Goal: Transaction & Acquisition: Register for event/course

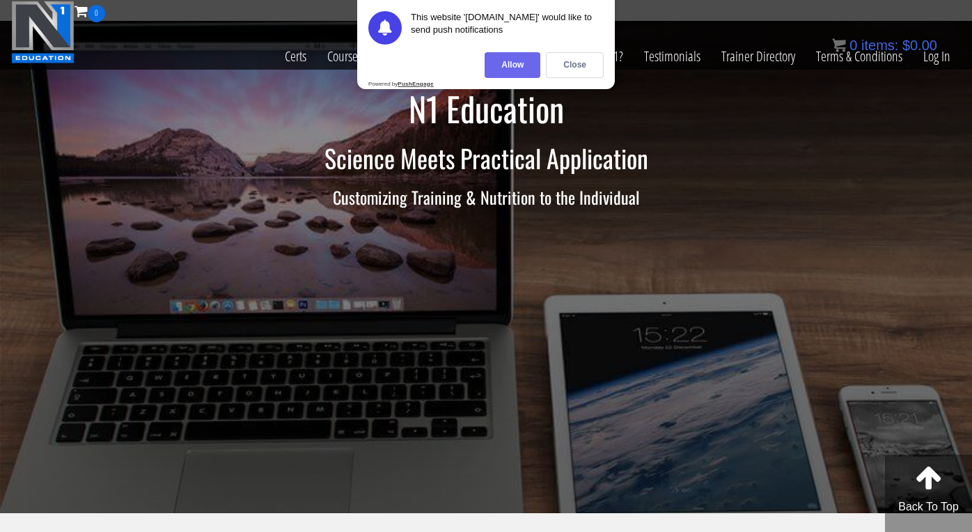
click at [525, 61] on div "Allow" at bounding box center [513, 65] width 56 height 26
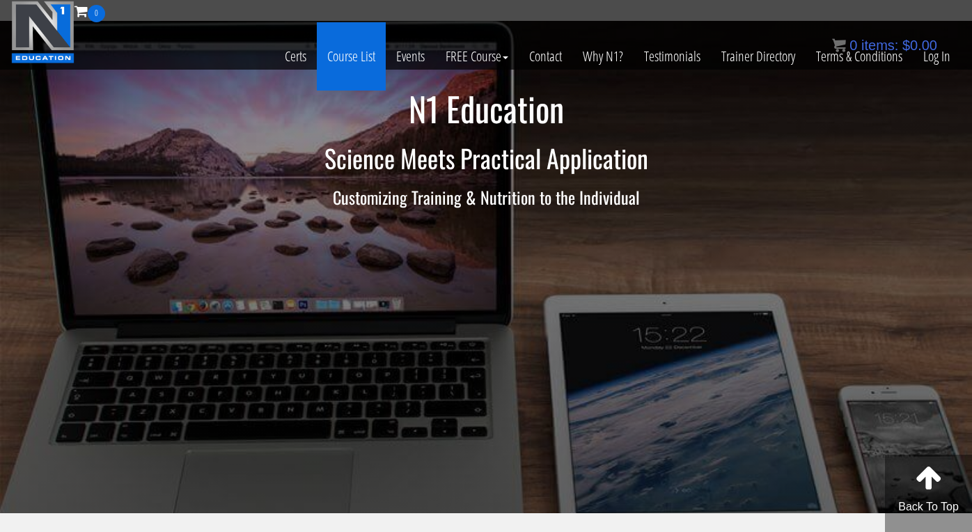
click at [326, 68] on link "Course List" at bounding box center [351, 56] width 69 height 68
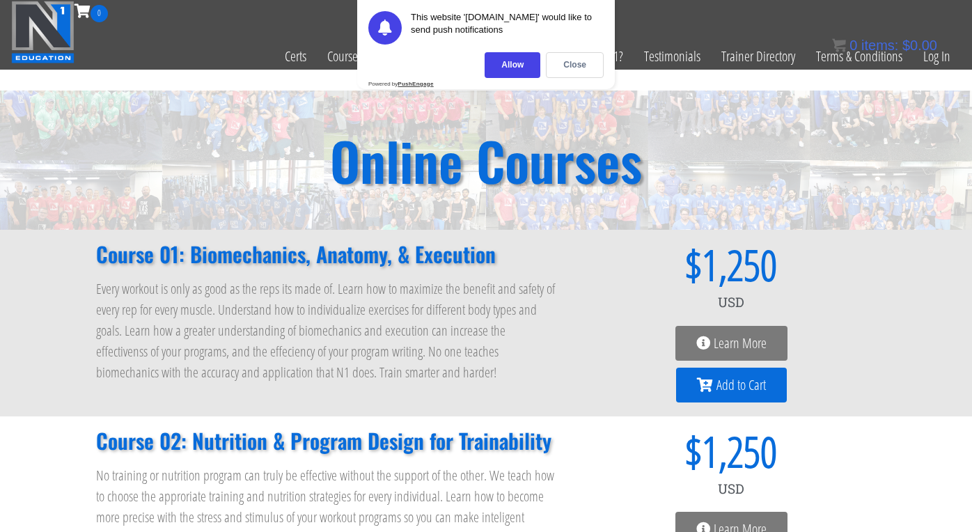
click at [703, 191] on div "Online Courses" at bounding box center [486, 160] width 972 height 139
click at [574, 70] on div "Close" at bounding box center [575, 65] width 58 height 26
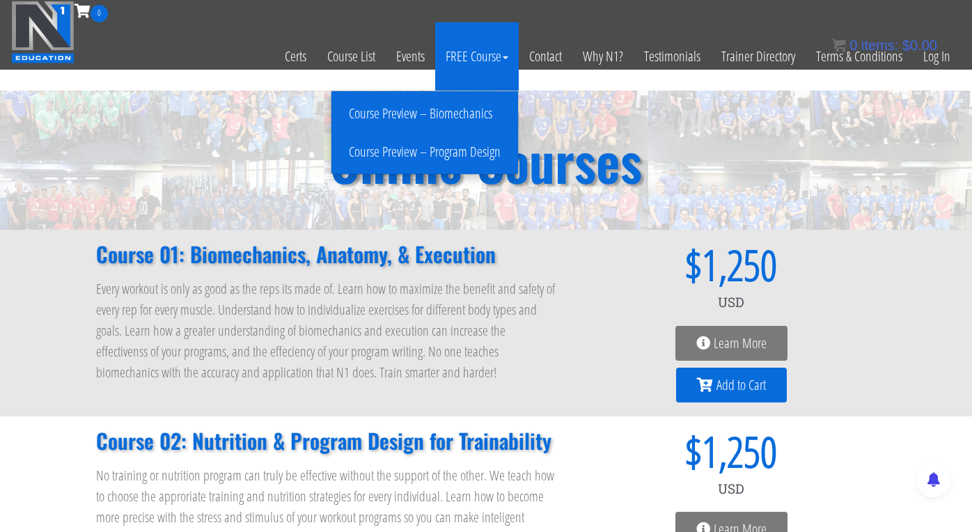
click at [480, 149] on link "Course Preview – Program Design" at bounding box center [425, 152] width 180 height 24
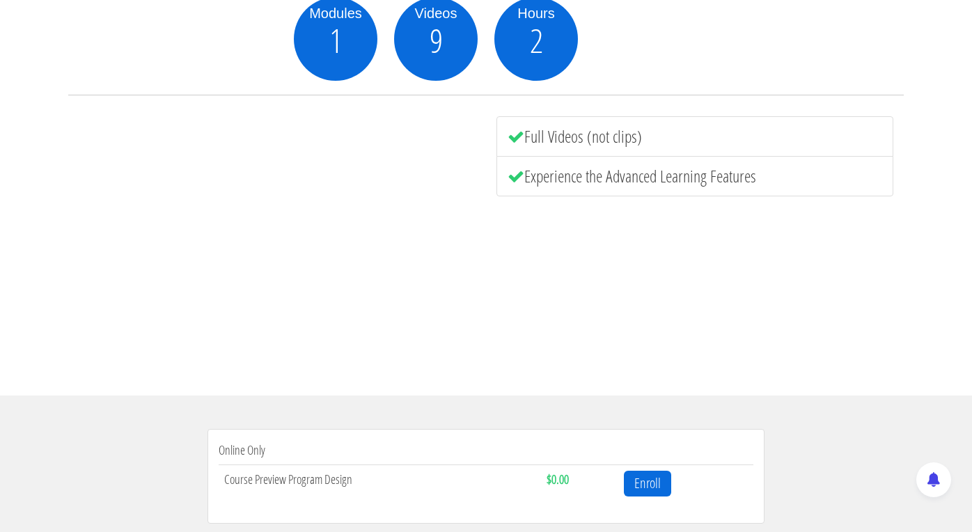
scroll to position [267, 0]
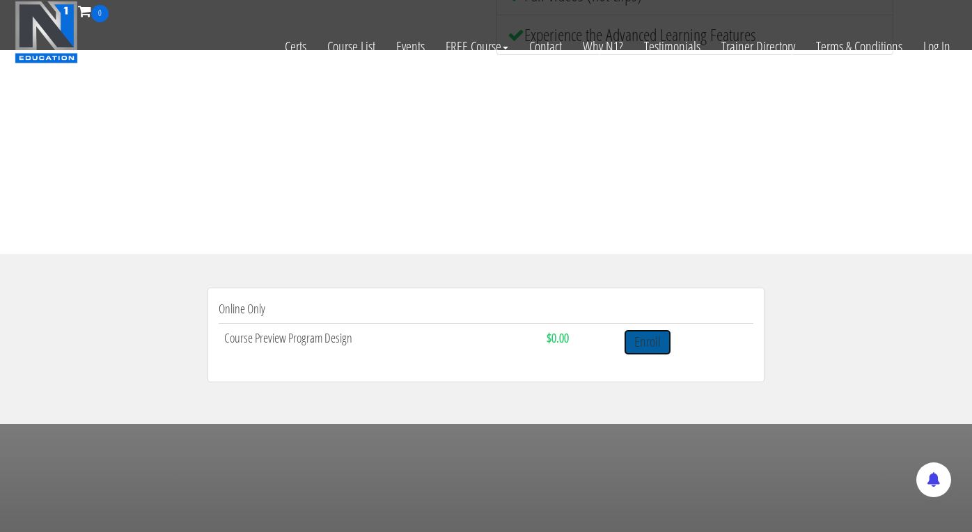
click at [632, 344] on link "Enroll" at bounding box center [647, 342] width 47 height 26
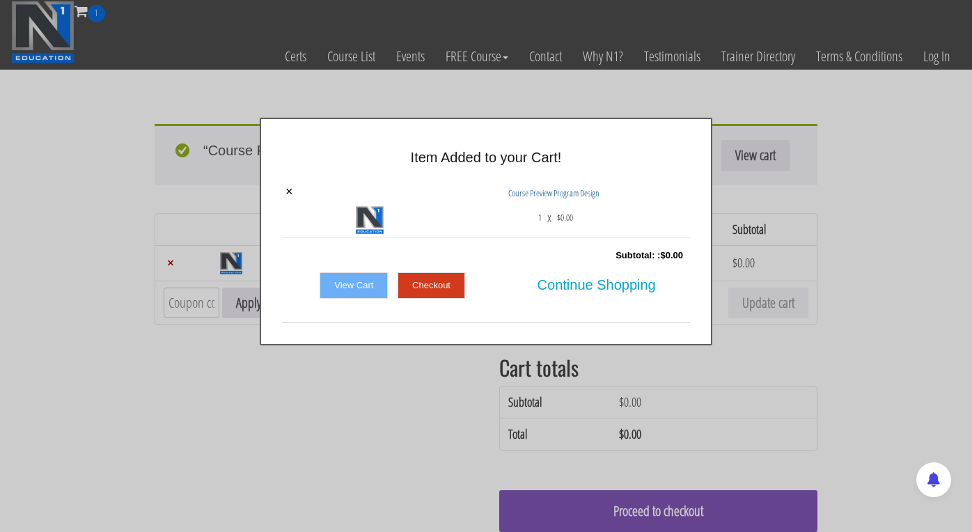
click at [409, 281] on link "Checkout" at bounding box center [432, 285] width 68 height 26
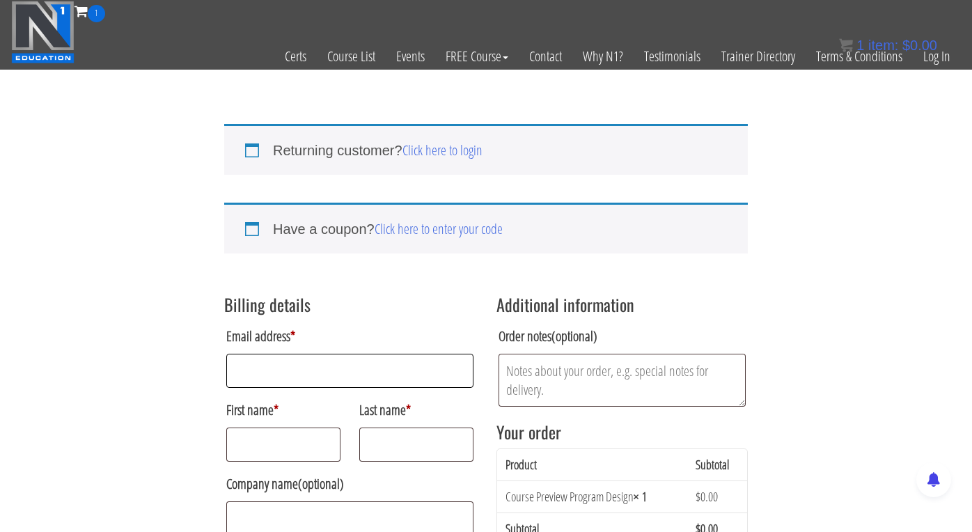
click at [430, 370] on input "Email address *" at bounding box center [349, 371] width 247 height 34
type input "[PERSON_NAME][EMAIL_ADDRESS][DOMAIN_NAME]"
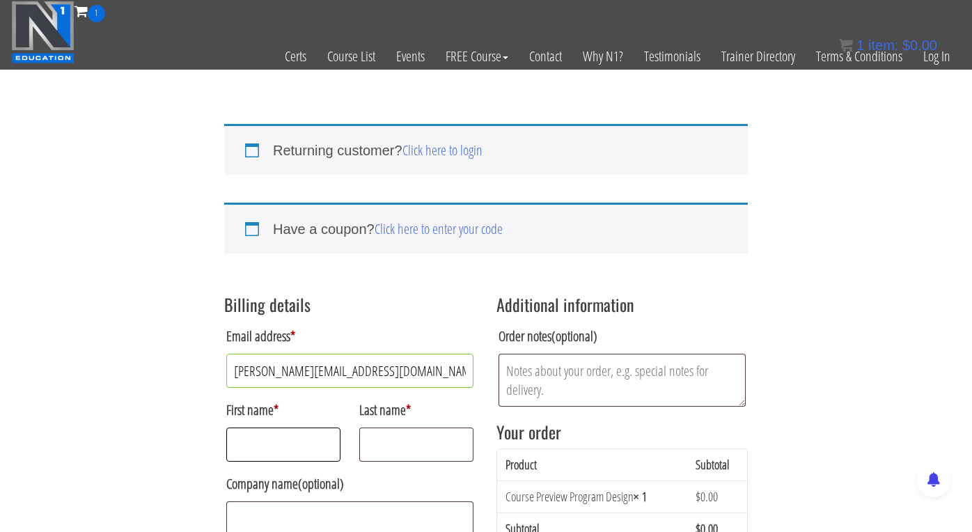
click at [298, 431] on input "First name *" at bounding box center [283, 445] width 114 height 34
type input "[PERSON_NAME]"
click at [409, 447] on input "Last name *" at bounding box center [416, 445] width 114 height 34
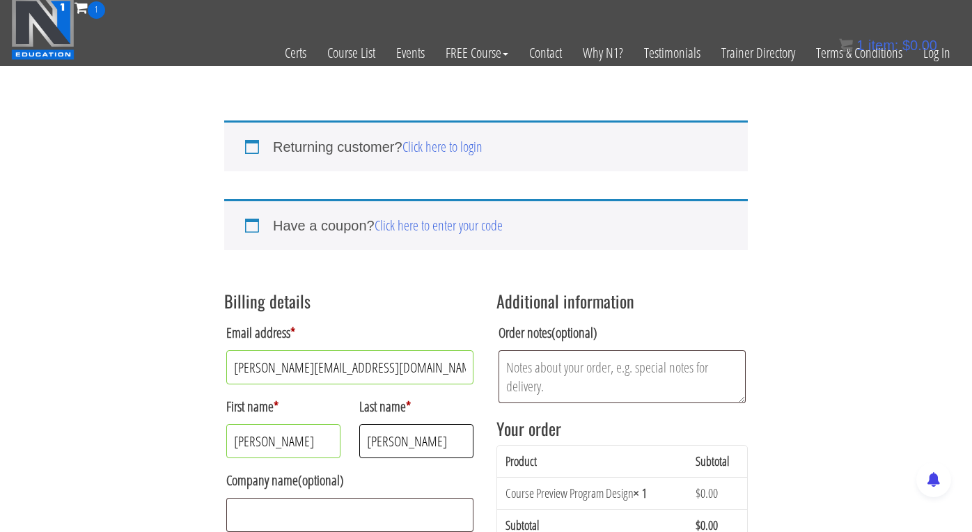
scroll to position [116, 0]
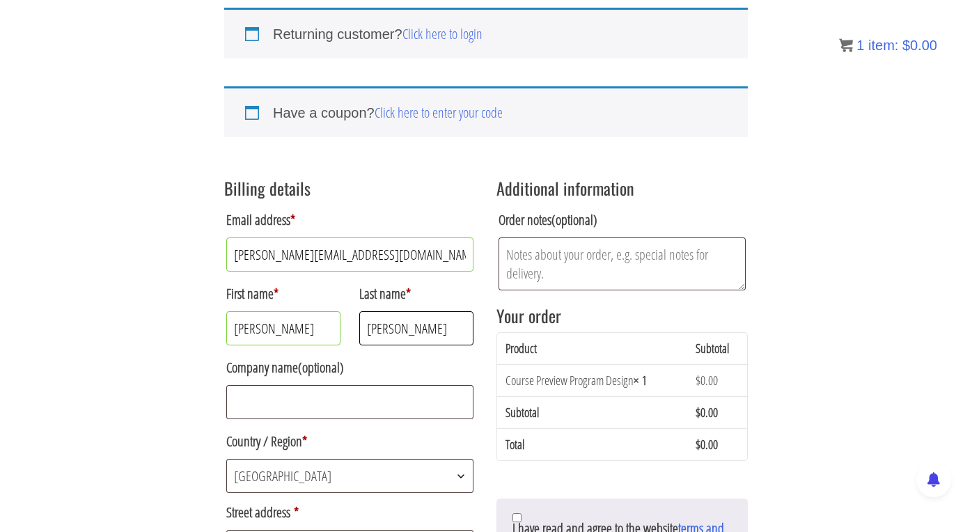
type input "[PERSON_NAME]"
click at [374, 479] on span "[GEOGRAPHIC_DATA]" at bounding box center [350, 476] width 246 height 33
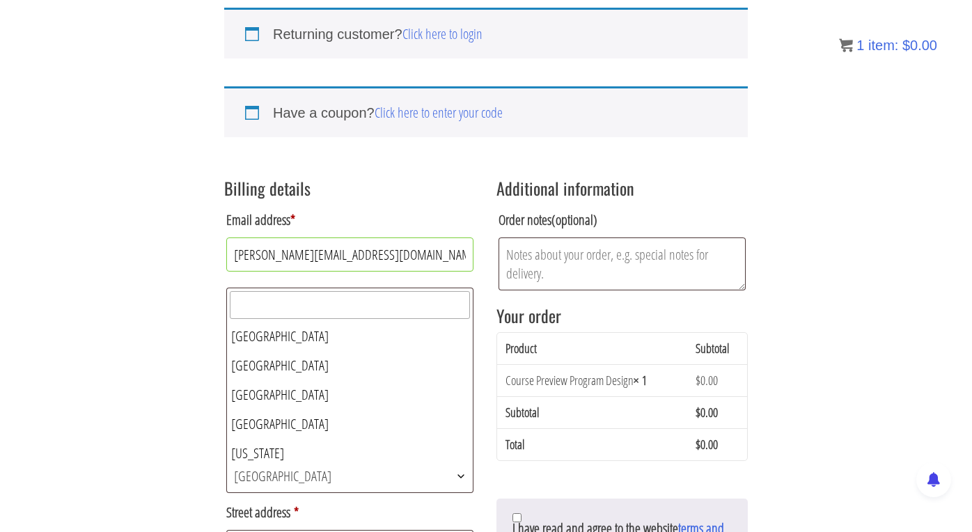
scroll to position [322, 0]
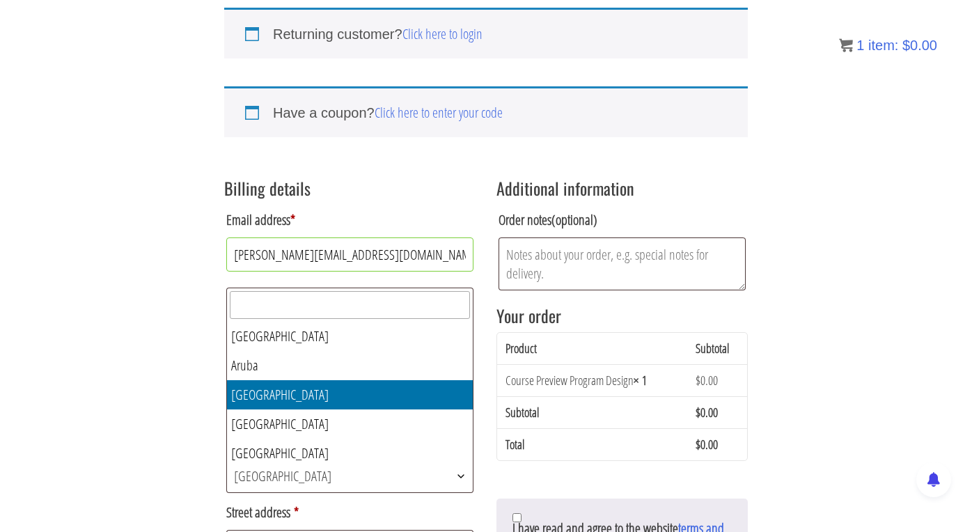
click at [374, 479] on span "[GEOGRAPHIC_DATA]" at bounding box center [350, 476] width 246 height 33
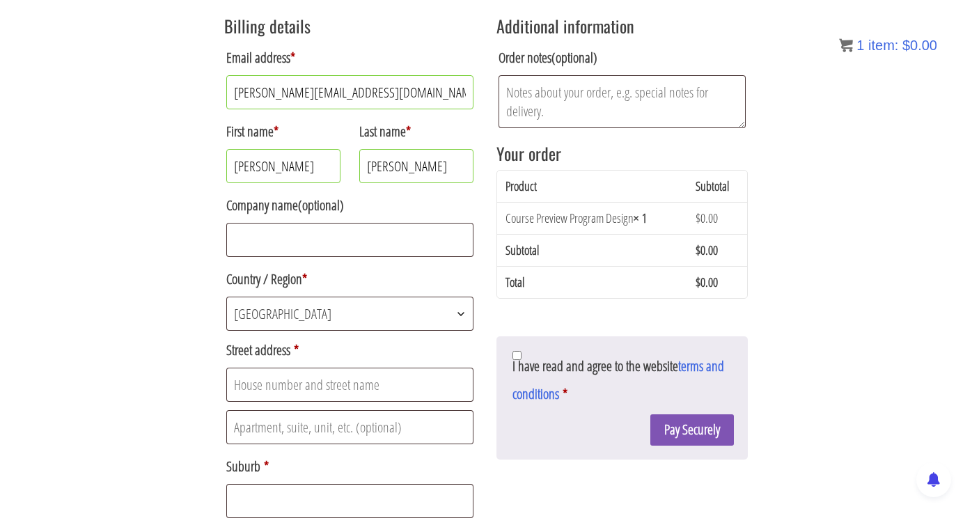
scroll to position [282, 0]
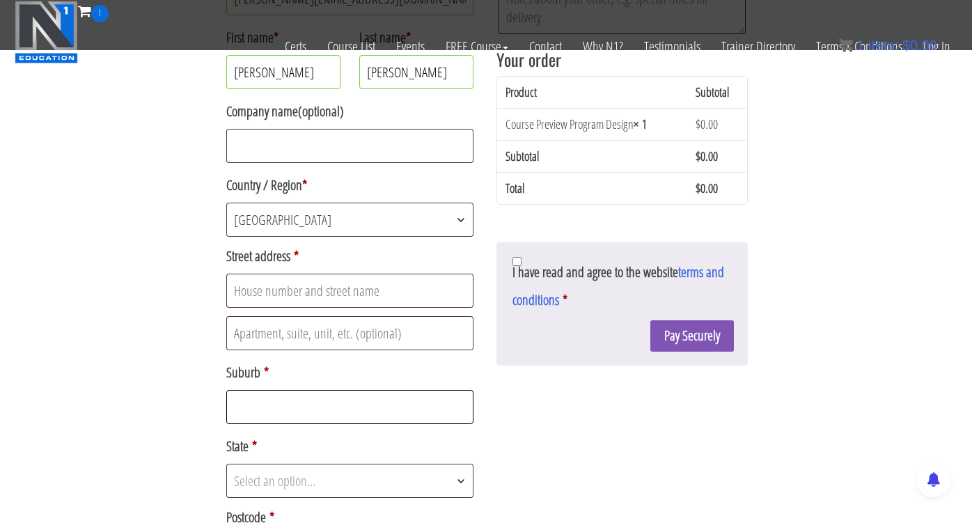
click at [341, 398] on input "Suburb *" at bounding box center [349, 407] width 247 height 34
type input "GLENELG NORTH"
type input "1 Ronald Terrace, GLENELG NORTH SA 5045"
type input "1 [PERSON_NAME]"
type input "5045"
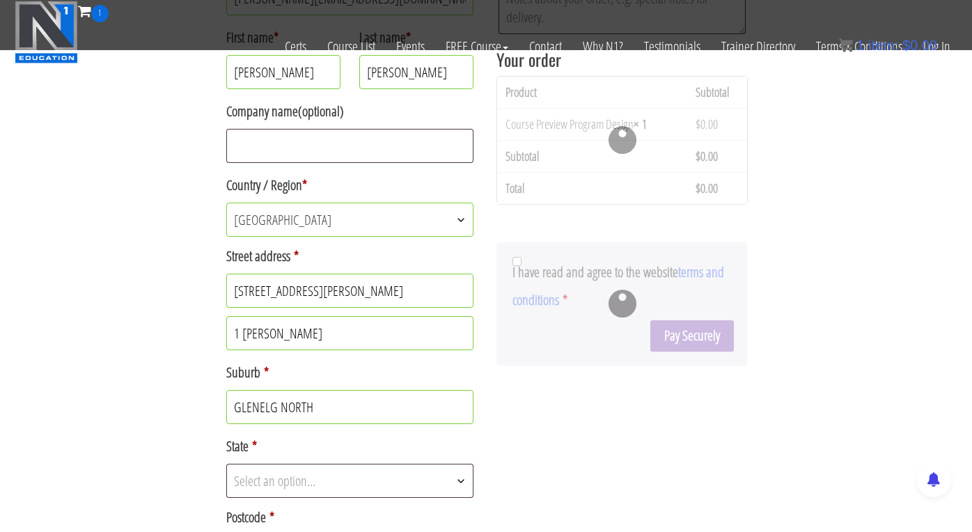
click at [340, 497] on span "Select an option…" at bounding box center [350, 480] width 246 height 33
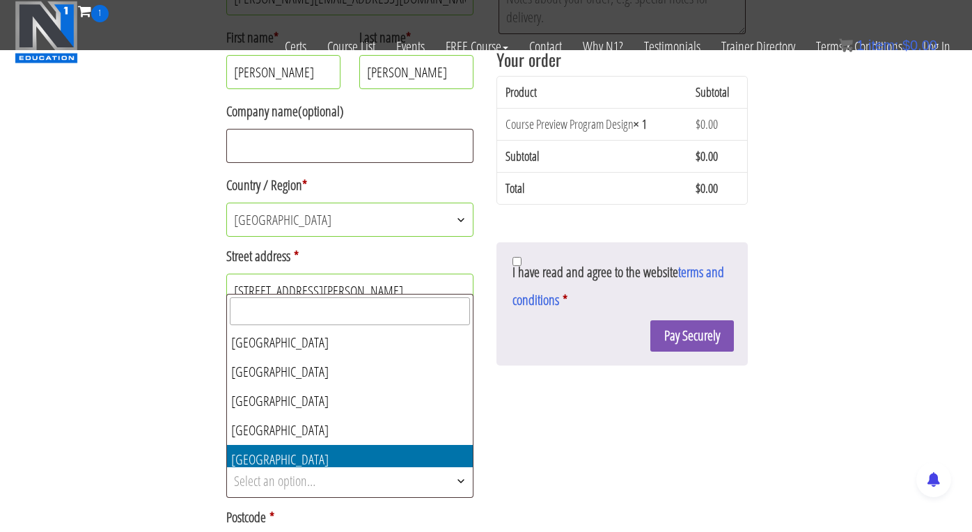
select select "SA"
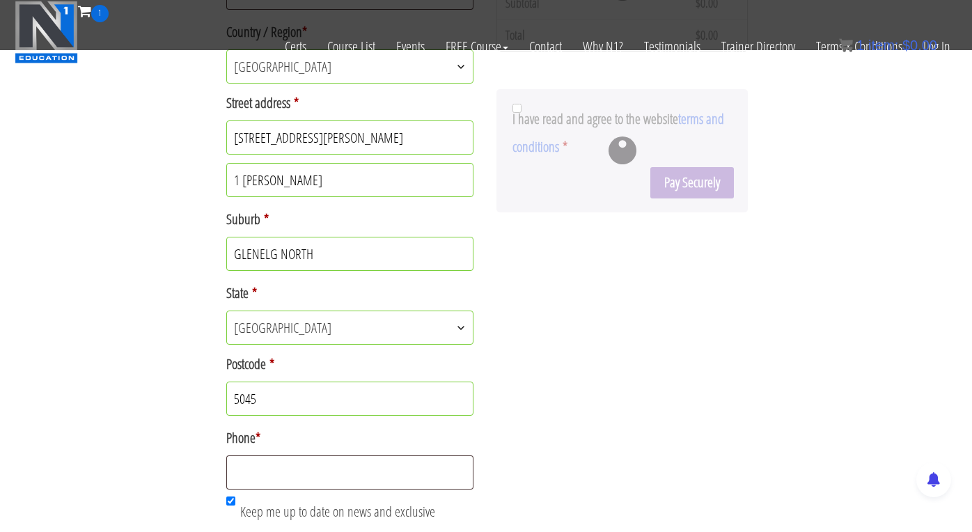
scroll to position [457, 0]
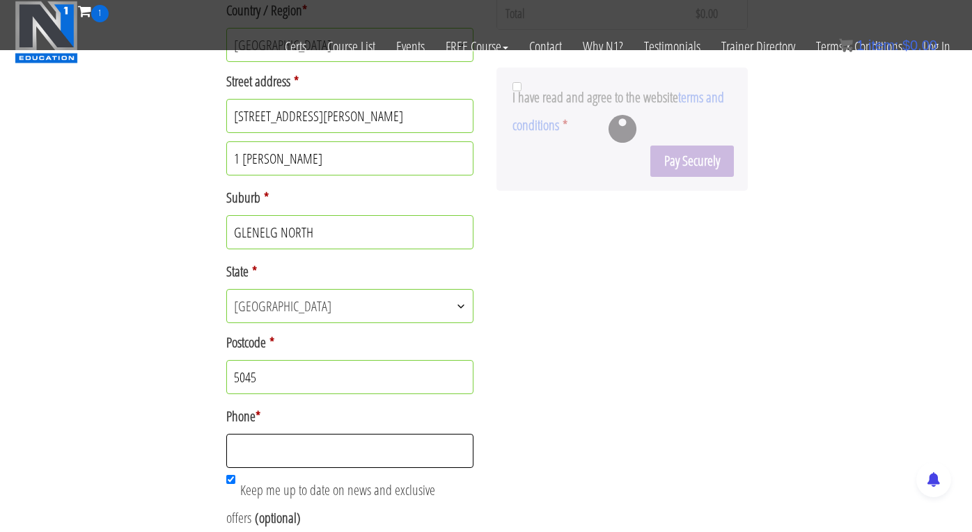
click at [341, 446] on input "Phone *" at bounding box center [349, 451] width 247 height 34
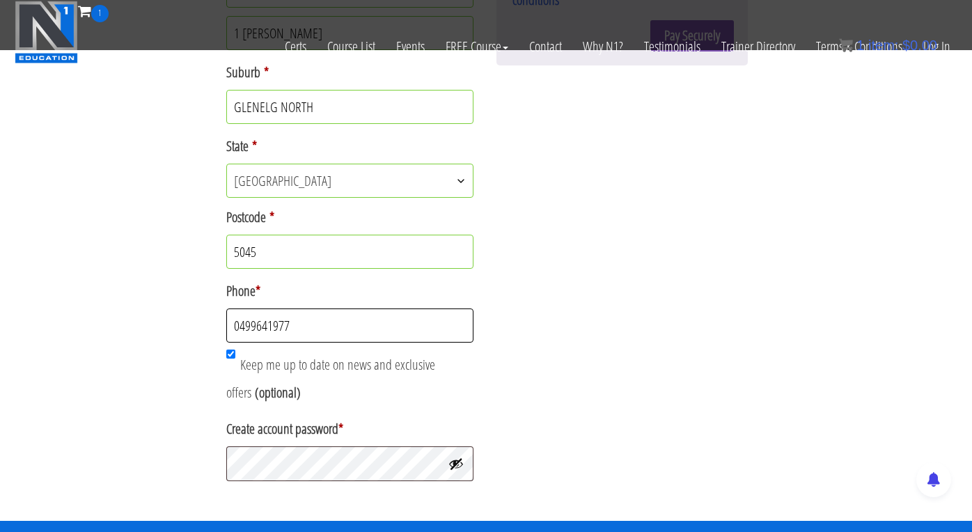
scroll to position [600, 0]
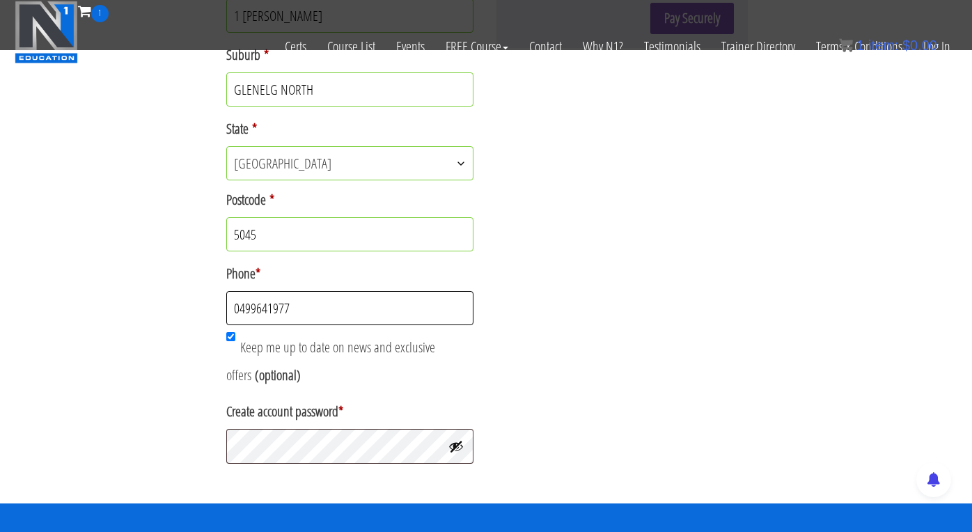
type input "0499641977"
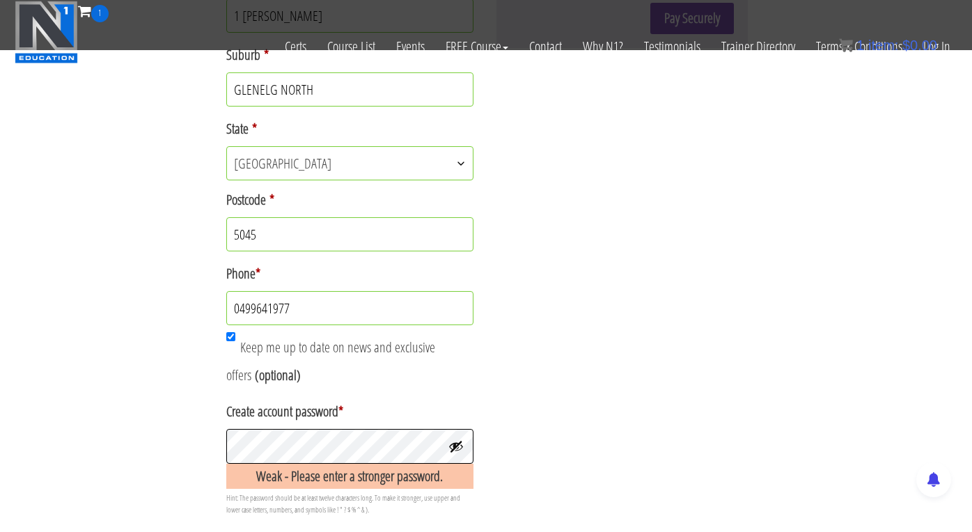
click at [650, 3] on button "Pay Securely" at bounding box center [692, 18] width 84 height 31
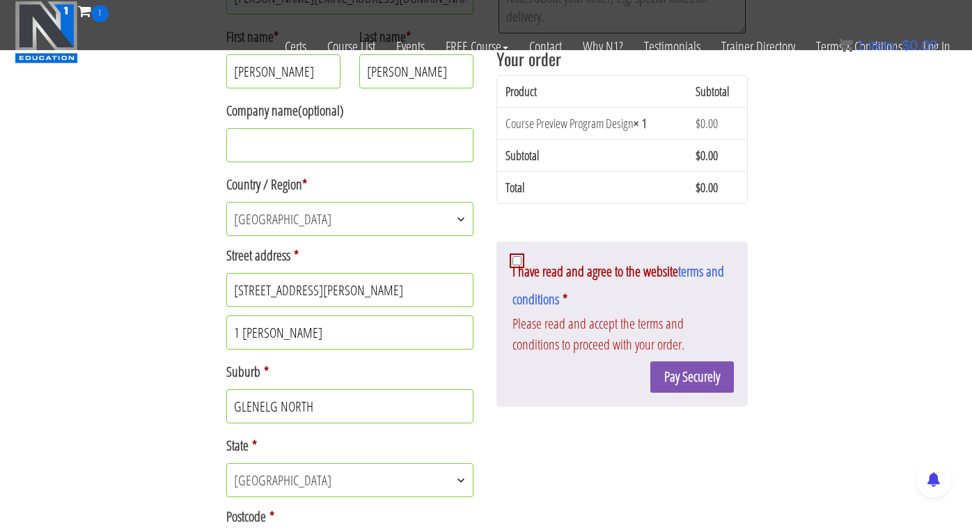
scroll to position [364, 0]
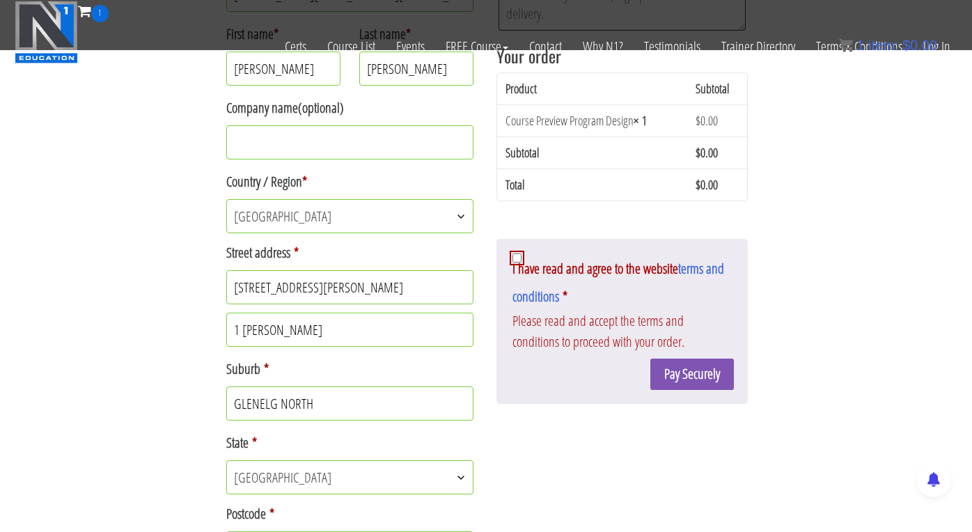
click at [517, 256] on input "I have read and agree to the website terms and conditions *" at bounding box center [516, 257] width 9 height 9
checkbox input "true"
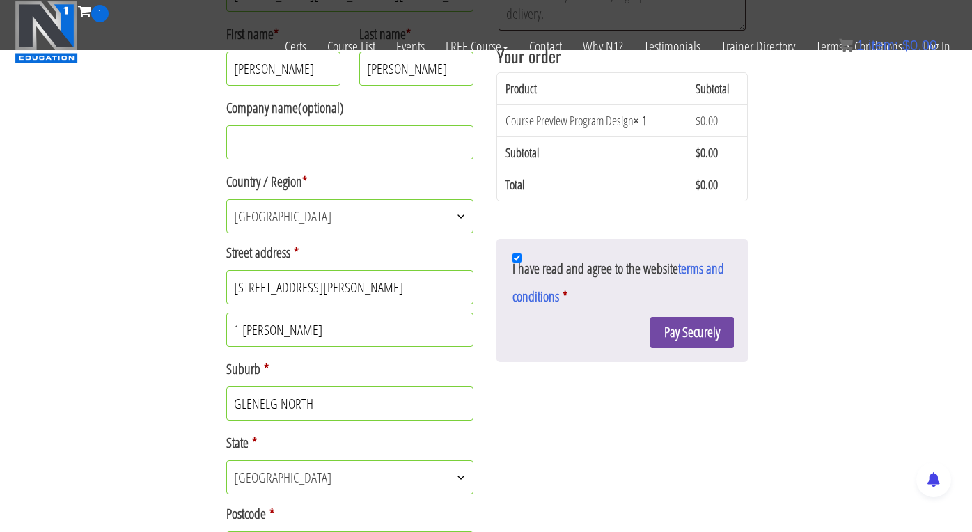
click at [715, 339] on button "Pay Securely" at bounding box center [692, 332] width 84 height 31
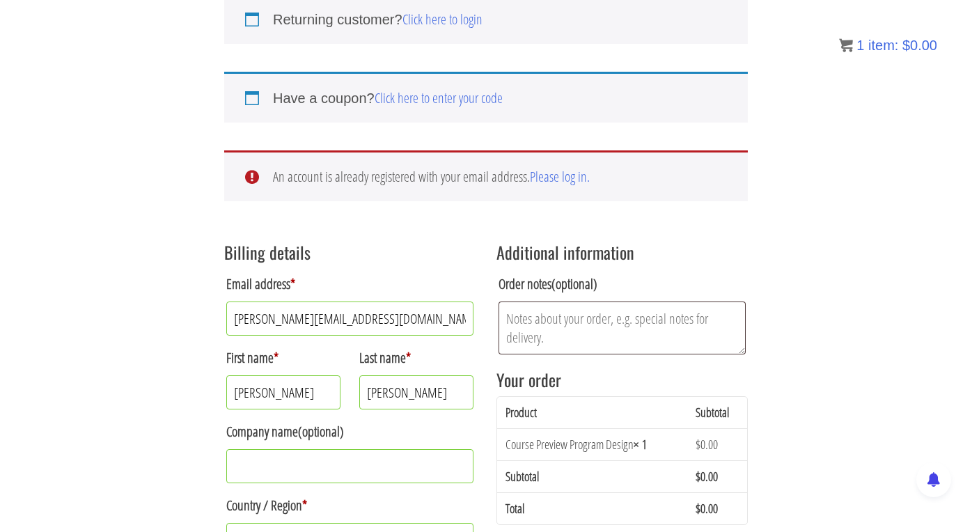
scroll to position [122, 0]
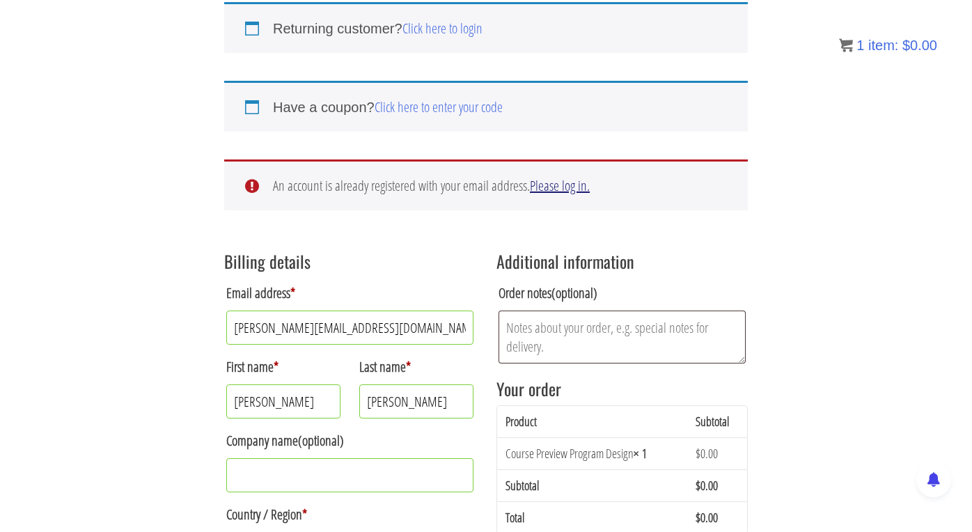
click at [567, 191] on link "Please log in." at bounding box center [560, 185] width 60 height 19
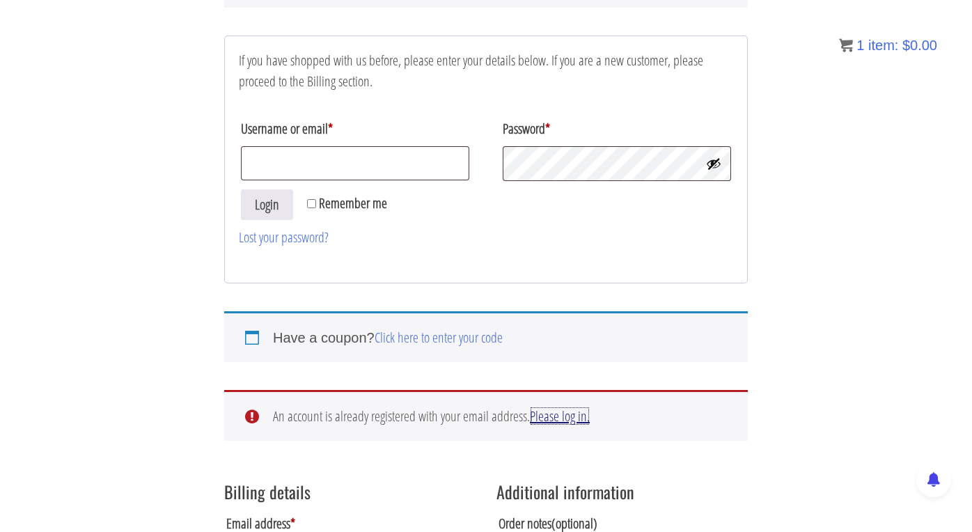
scroll to position [168, 0]
click at [384, 169] on input "Username or email *" at bounding box center [355, 163] width 228 height 34
type input "[PERSON_NAME][EMAIL_ADDRESS][DOMAIN_NAME]"
click at [241, 189] on button "Login" at bounding box center [267, 204] width 52 height 31
click at [259, 207] on button "Login" at bounding box center [267, 204] width 52 height 31
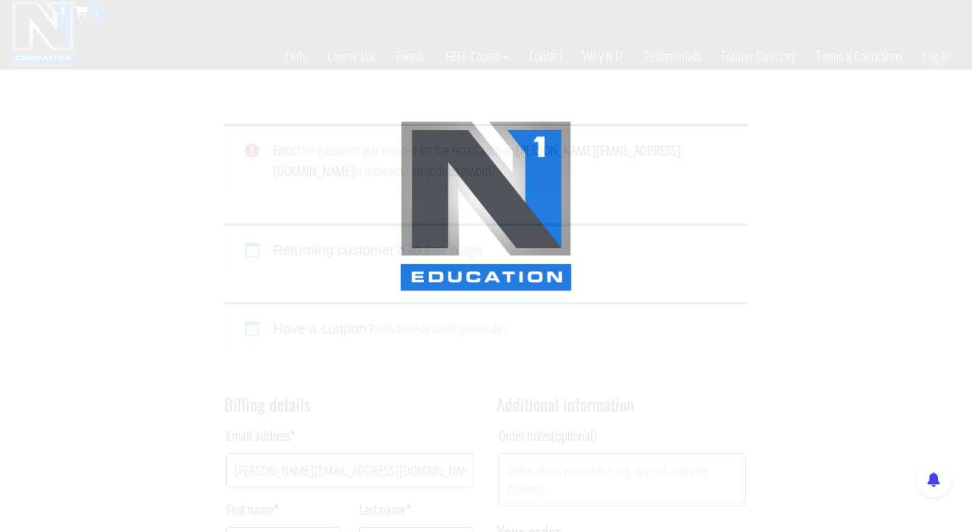
select select "SA"
